Goal: Navigation & Orientation: Find specific page/section

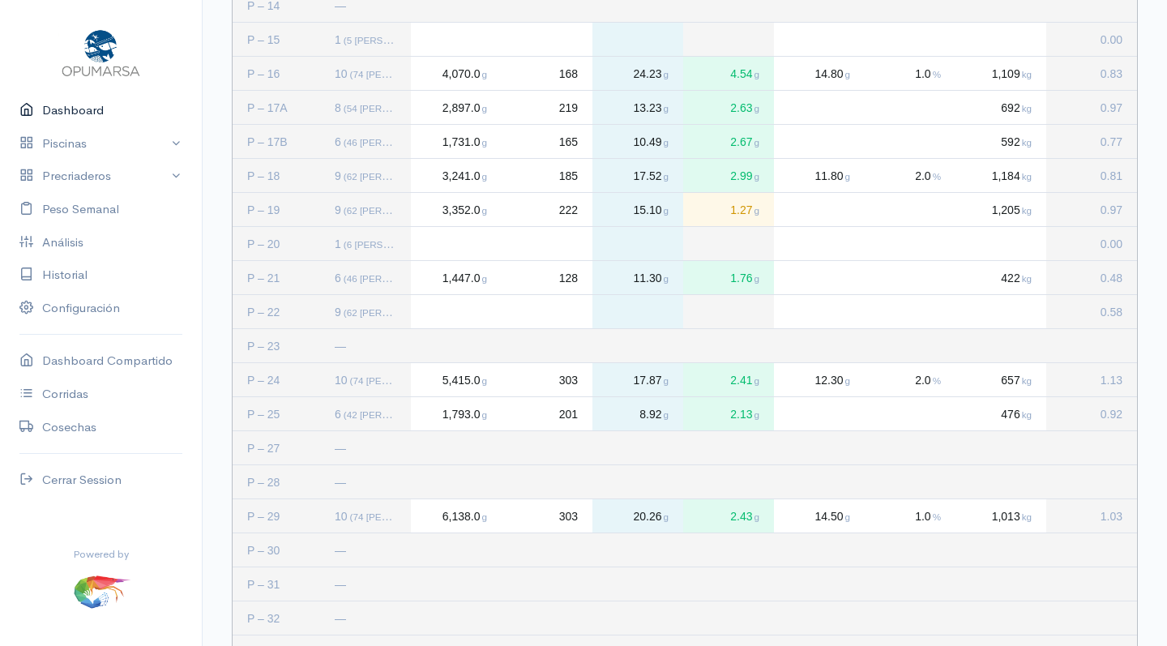
scroll to position [811, 0]
click at [103, 50] on img at bounding box center [100, 52] width 85 height 52
click at [100, 58] on img at bounding box center [100, 52] width 85 height 52
click at [75, 117] on link "Dashboard" at bounding box center [101, 110] width 202 height 33
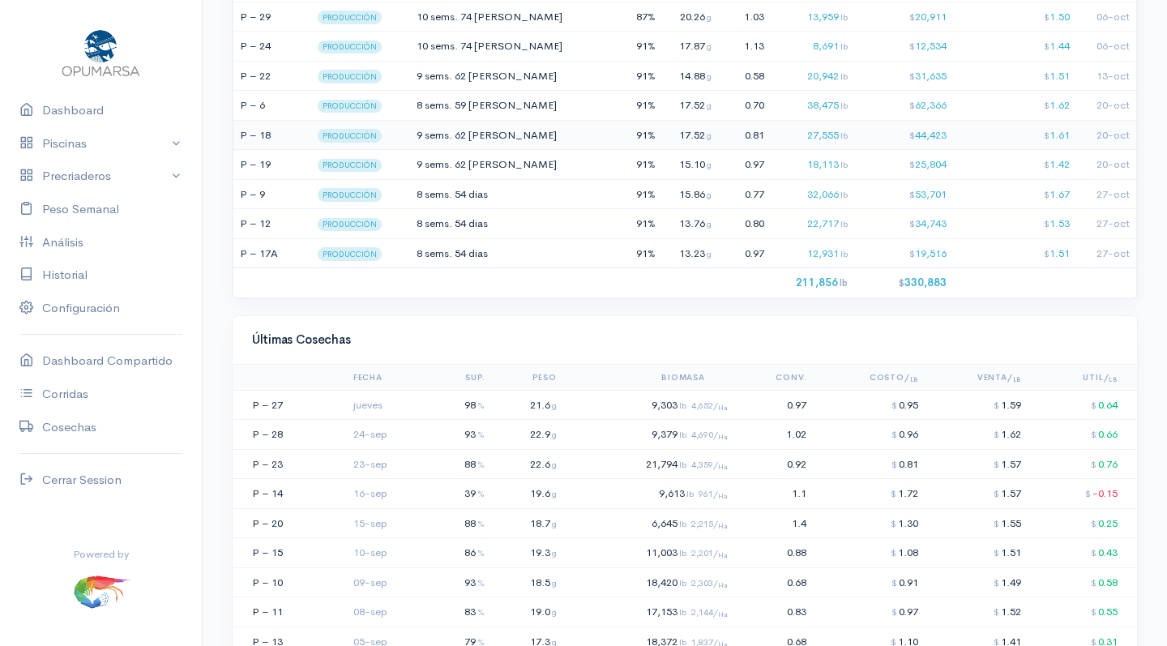
scroll to position [1222, 0]
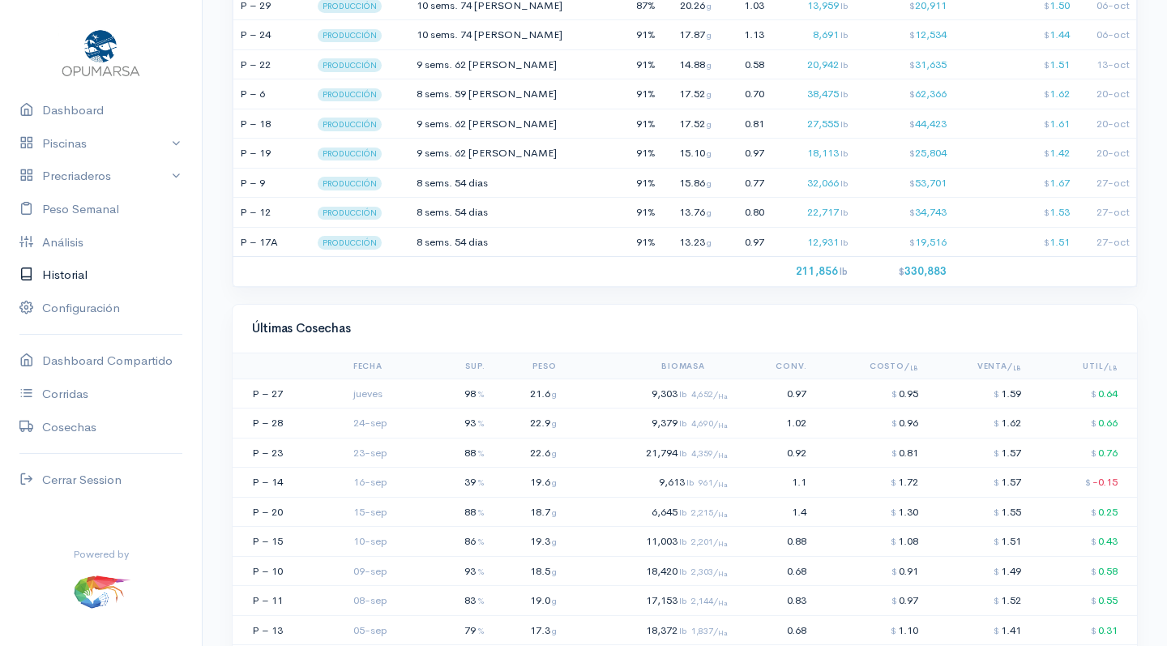
click at [71, 276] on link "Historial" at bounding box center [101, 275] width 202 height 33
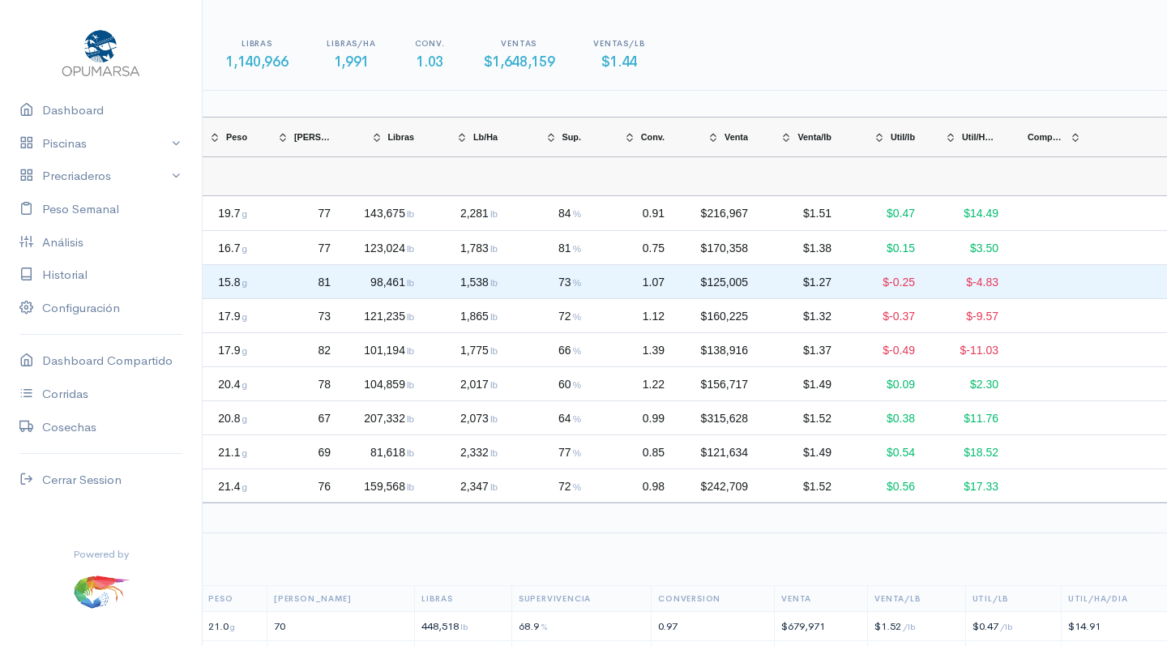
scroll to position [0, 323]
